Goal: Use online tool/utility: Utilize a website feature to perform a specific function

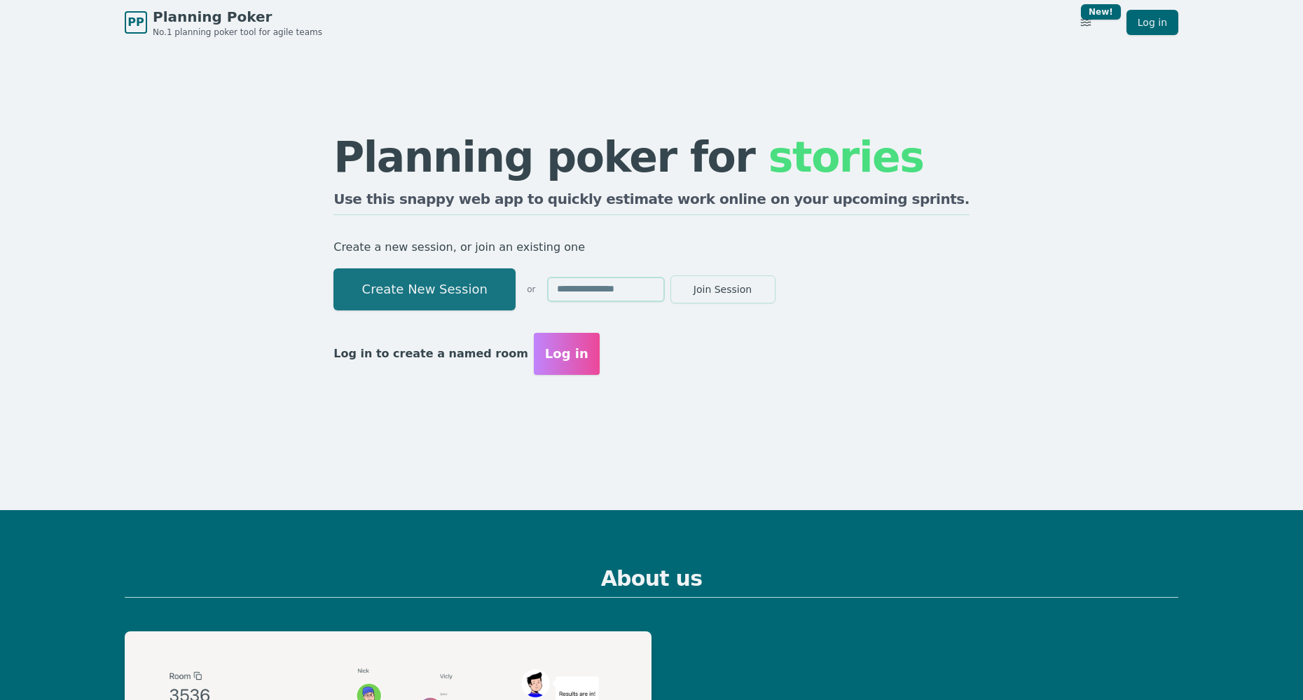
click at [494, 282] on button "Create New Session" at bounding box center [424, 289] width 182 height 42
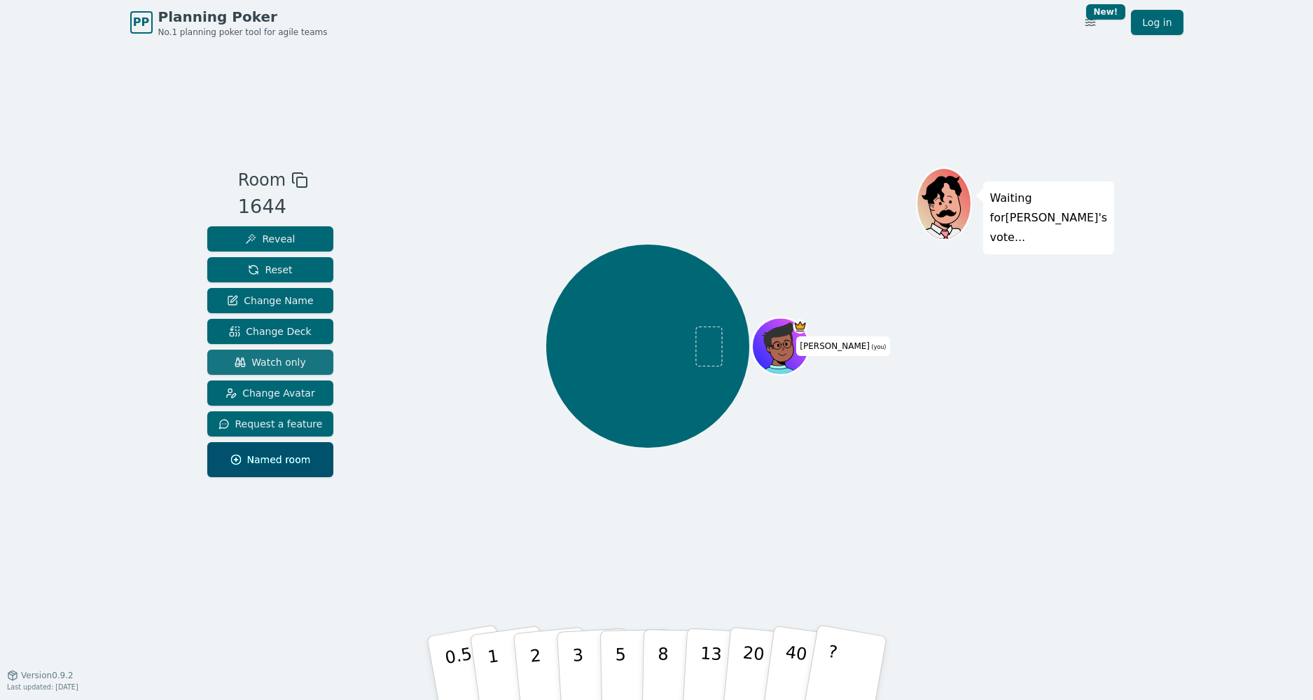
click at [272, 357] on span "Watch only" at bounding box center [270, 362] width 71 height 14
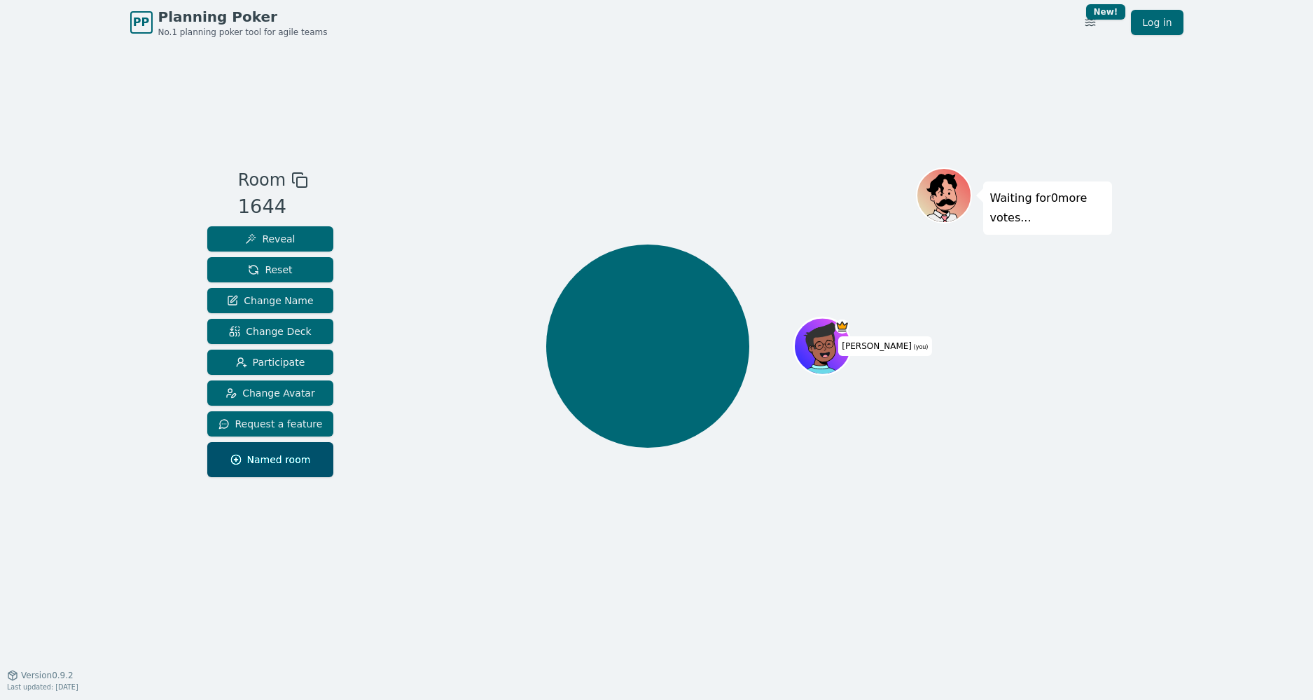
click at [291, 186] on icon at bounding box center [299, 180] width 17 height 17
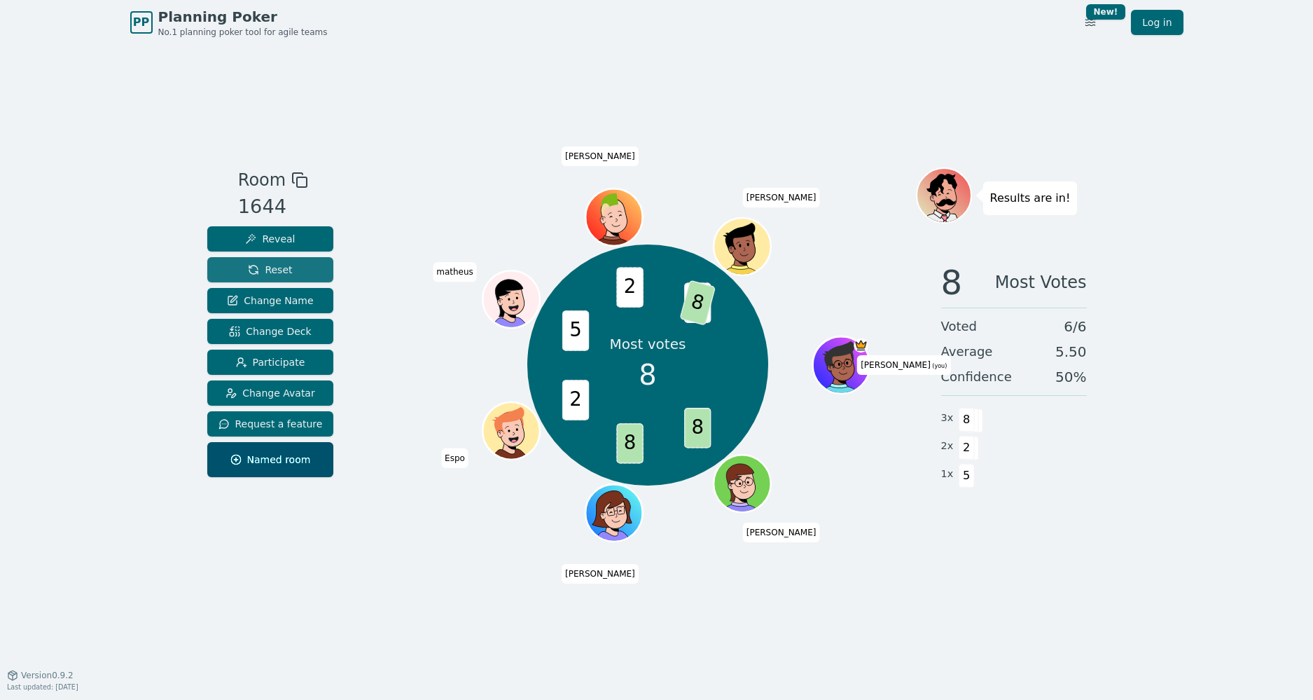
click at [277, 275] on span "Reset" at bounding box center [270, 270] width 44 height 14
click at [240, 265] on button "Reset" at bounding box center [270, 269] width 127 height 25
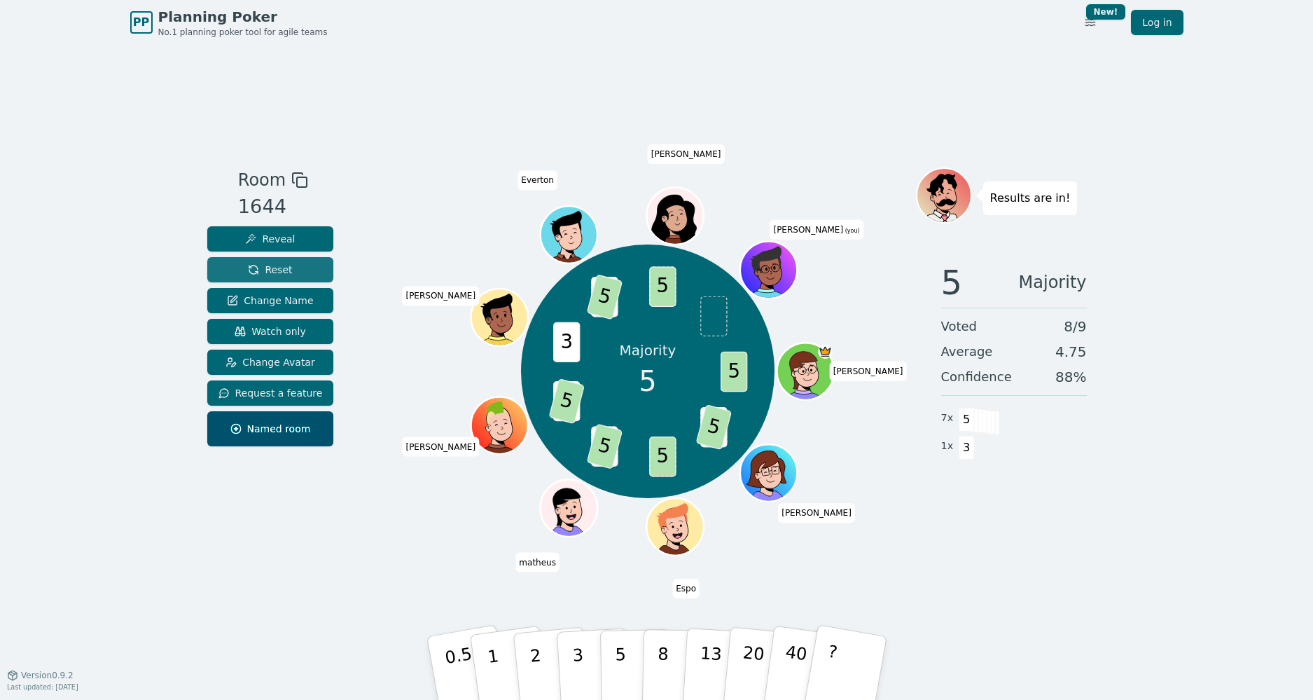
click at [289, 270] on button "Reset" at bounding box center [270, 269] width 127 height 25
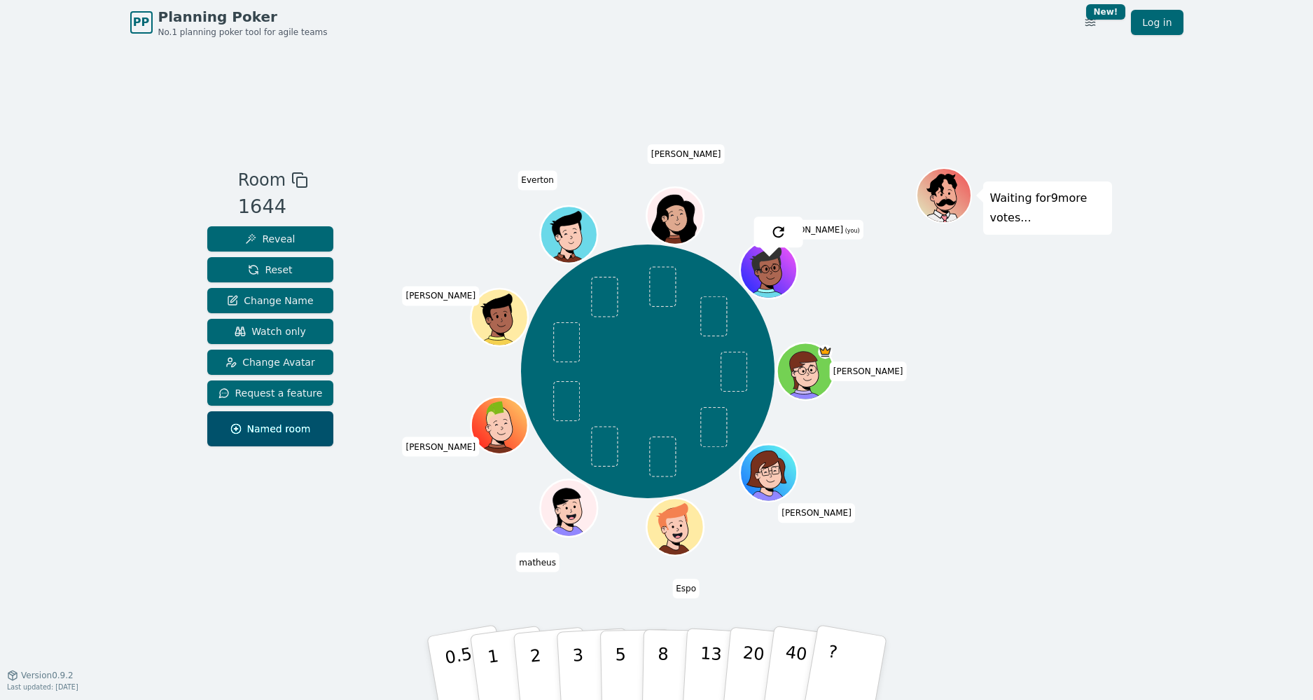
click at [495, 169] on div at bounding box center [648, 179] width 536 height 25
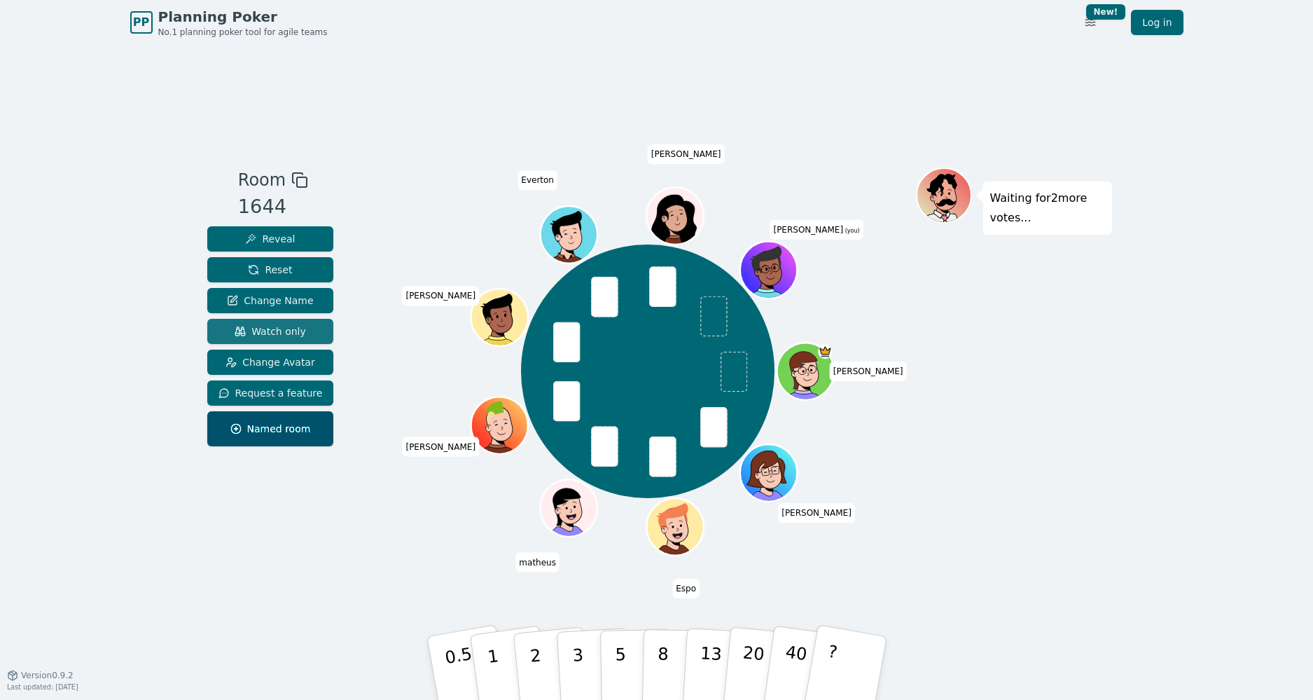
click at [275, 330] on span "Watch only" at bounding box center [270, 331] width 71 height 14
